Goal: Task Accomplishment & Management: Manage account settings

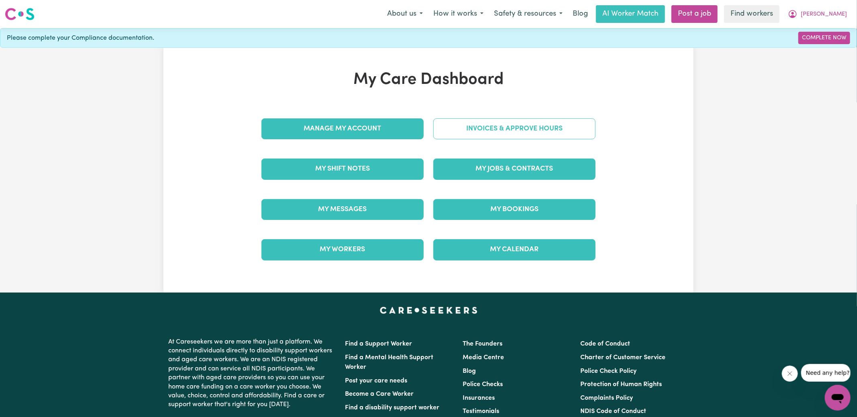
click at [476, 131] on link "Invoices & Approve Hours" at bounding box center [514, 128] width 162 height 21
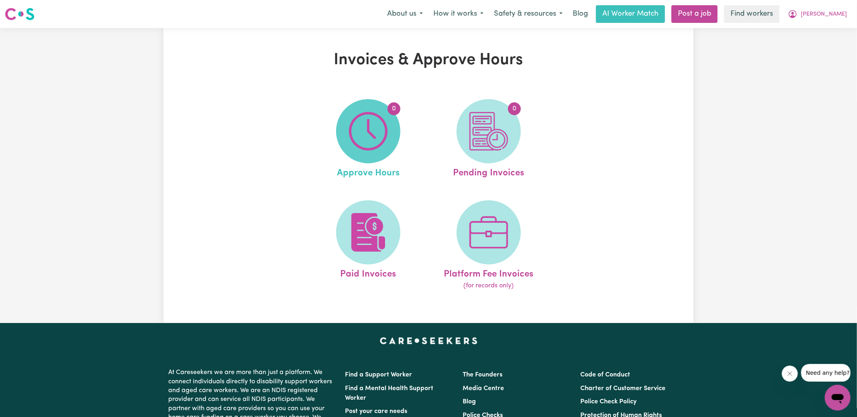
click at [360, 136] on img at bounding box center [368, 131] width 39 height 39
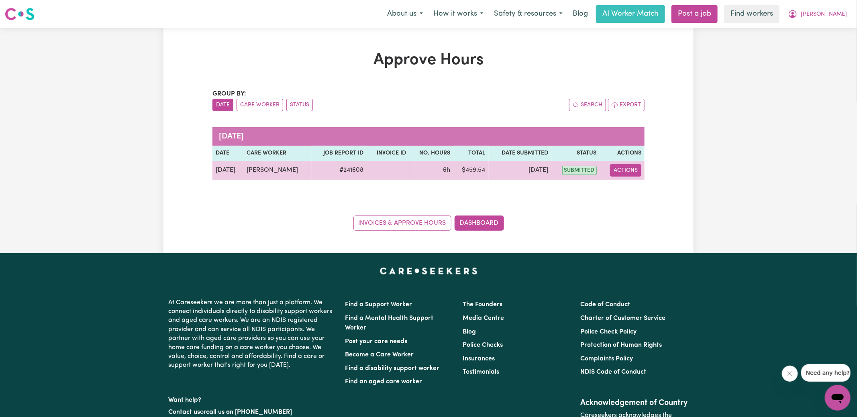
click at [627, 169] on button "Actions" at bounding box center [625, 170] width 31 height 12
click at [635, 185] on link "View Job Report" at bounding box center [646, 189] width 69 height 16
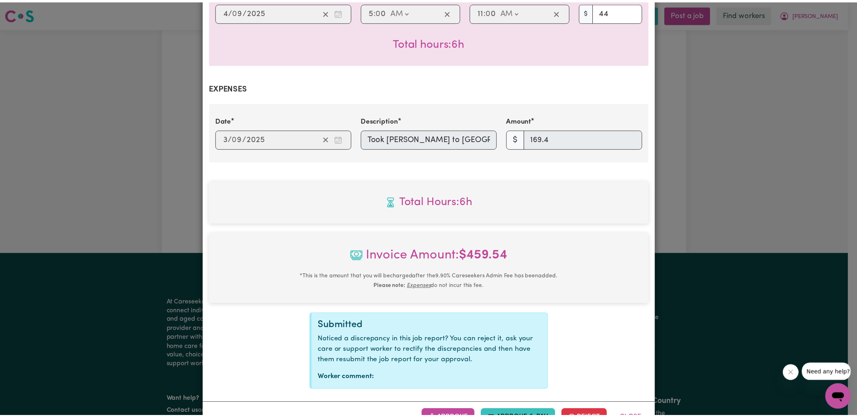
scroll to position [250, 0]
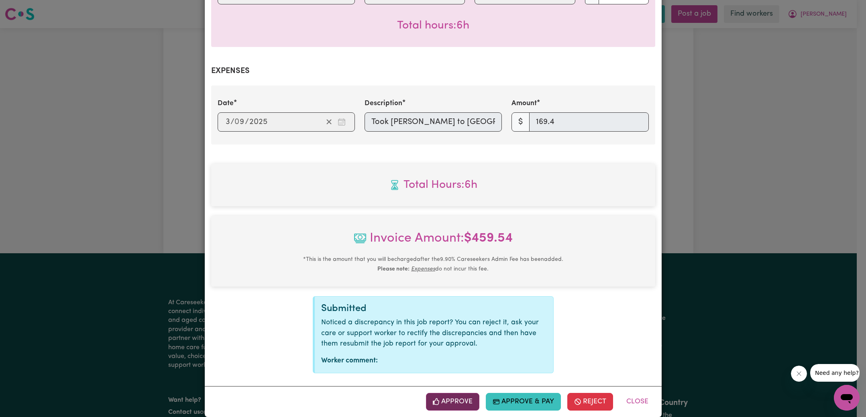
click at [456, 393] on button "Approve" at bounding box center [453, 402] width 54 height 18
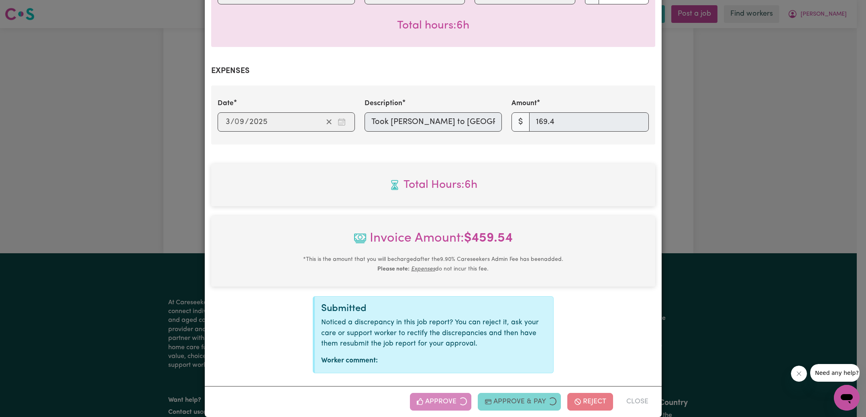
click at [734, 200] on div "Job Report # 241608 - [PERSON_NAME] Summary Job report # 241608 Client name: [P…" at bounding box center [433, 208] width 866 height 417
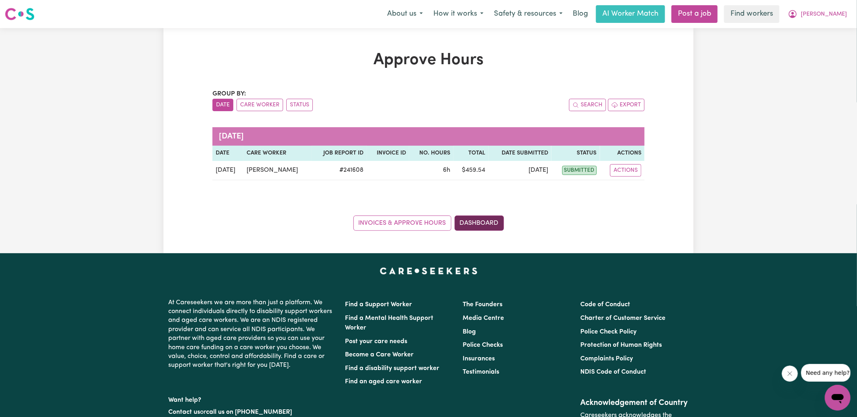
click at [489, 224] on link "Dashboard" at bounding box center [478, 223] width 49 height 15
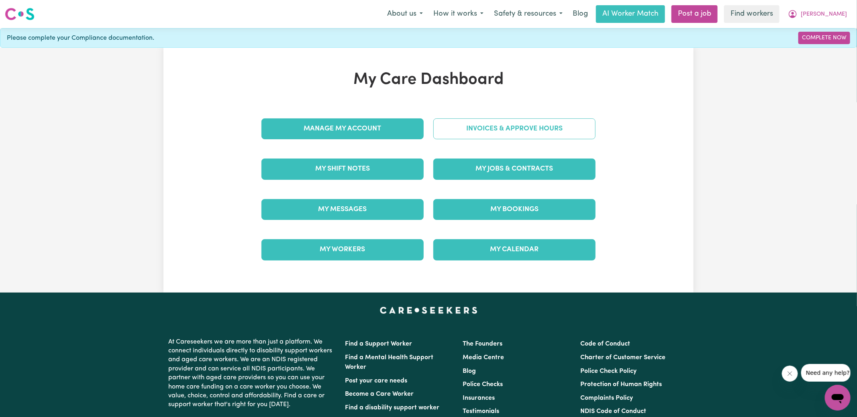
click at [492, 124] on link "Invoices & Approve Hours" at bounding box center [514, 128] width 162 height 21
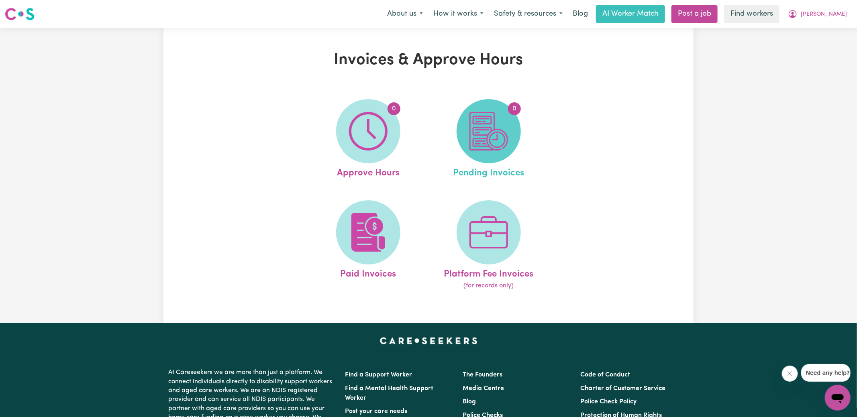
click at [496, 128] on img at bounding box center [488, 131] width 39 height 39
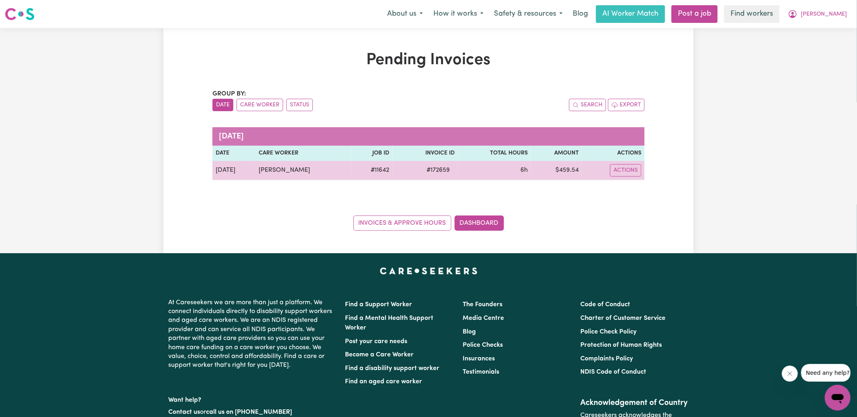
click at [431, 172] on span "# 172659" at bounding box center [437, 170] width 33 height 10
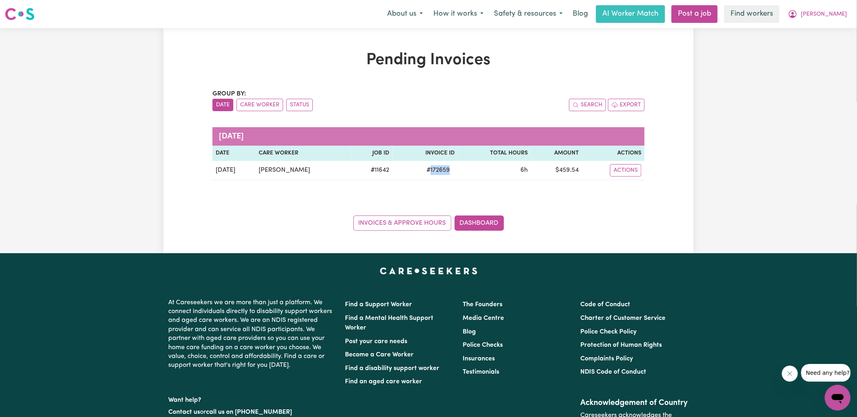
copy span "172659"
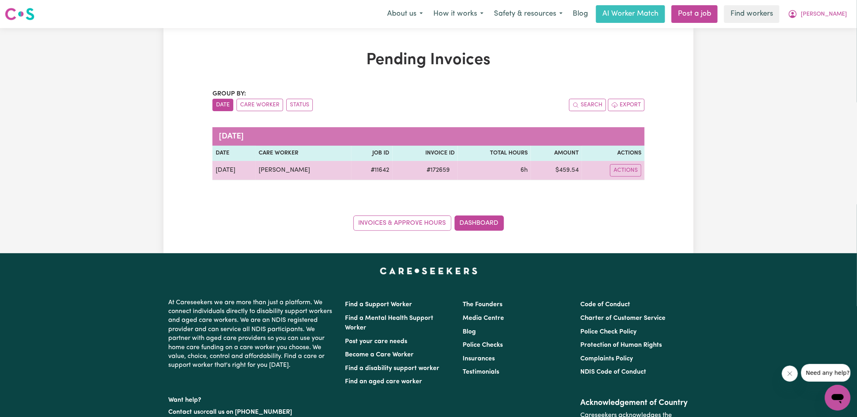
click at [570, 169] on td "$ 459.54" at bounding box center [556, 170] width 51 height 19
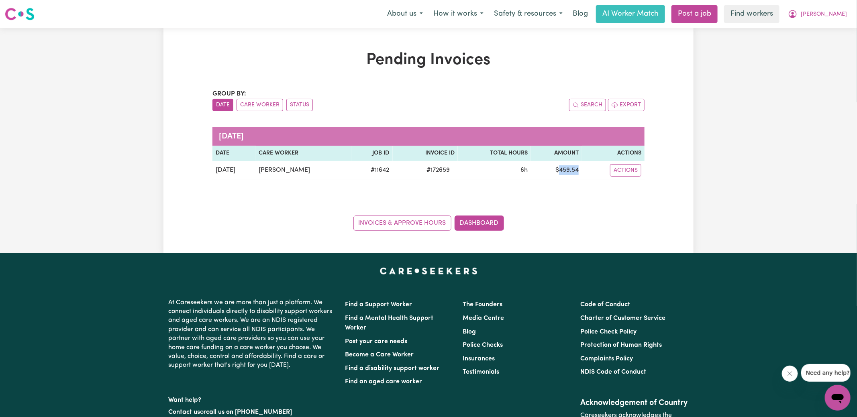
copy td "459.54"
click at [797, 18] on icon "My Account" at bounding box center [793, 14] width 10 height 10
click at [821, 45] on link "Logout" at bounding box center [819, 46] width 63 height 15
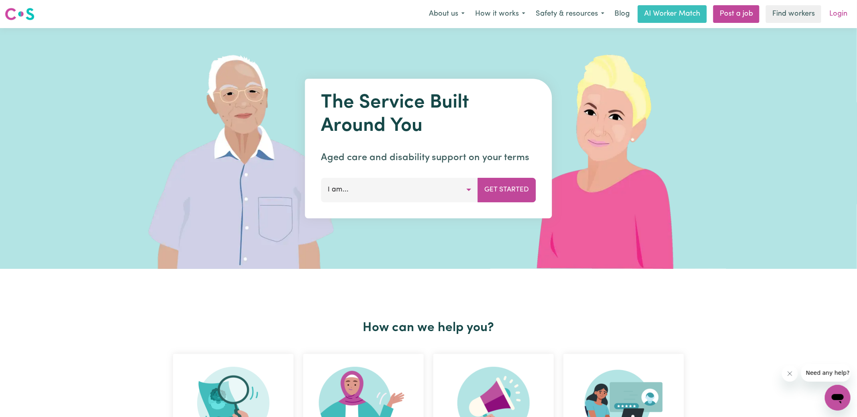
click at [833, 19] on link "Login" at bounding box center [838, 14] width 28 height 18
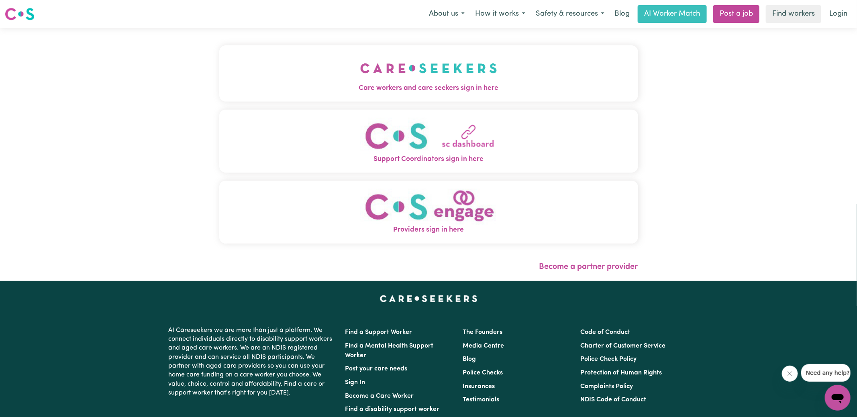
click at [271, 84] on span "Care workers and care seekers sign in here" at bounding box center [428, 88] width 419 height 10
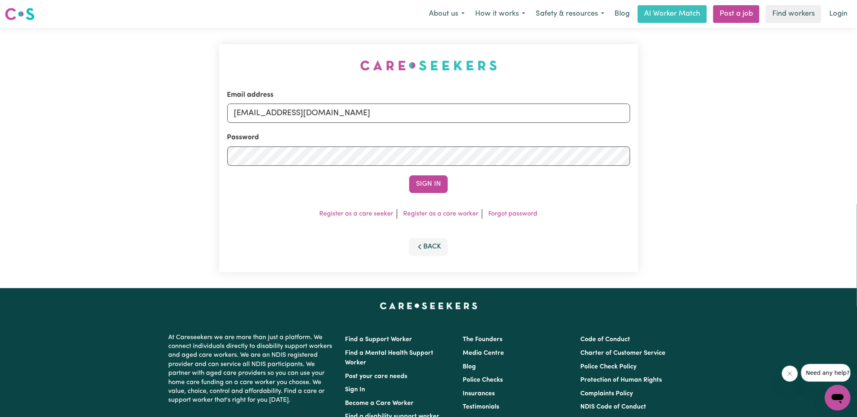
click at [163, 53] on div "Email address [EMAIL_ADDRESS][DOMAIN_NAME] Password Sign In Register as a care …" at bounding box center [428, 158] width 857 height 260
drag, startPoint x: 275, startPoint y: 112, endPoint x: 856, endPoint y: 143, distance: 581.3
click at [856, 143] on div "Email address [EMAIL_ADDRESS][DOMAIN_NAME] Password Sign In Register as a care …" at bounding box center [428, 158] width 857 height 260
type input "[EMAIL_ADDRESS][DOMAIN_NAME]"
click at [409, 175] on button "Sign In" at bounding box center [428, 184] width 39 height 18
